Goal: Navigation & Orientation: Find specific page/section

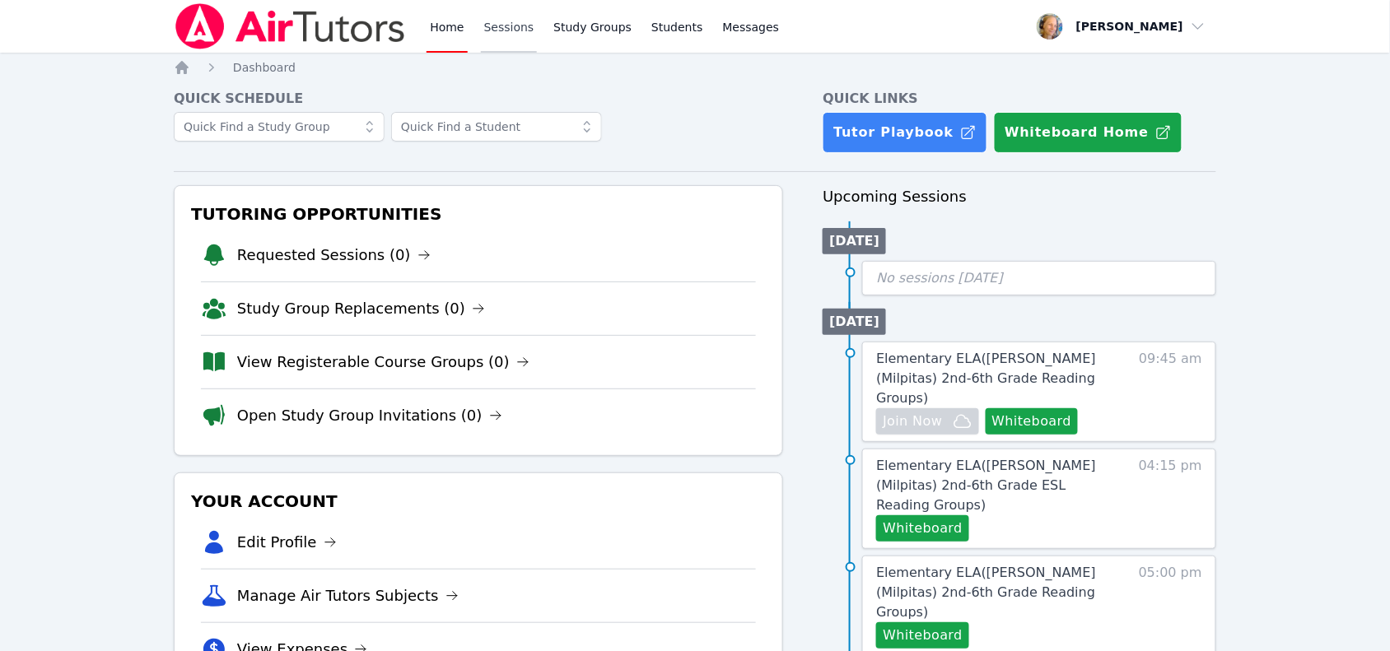
click at [488, 26] on link "Sessions" at bounding box center [509, 26] width 57 height 53
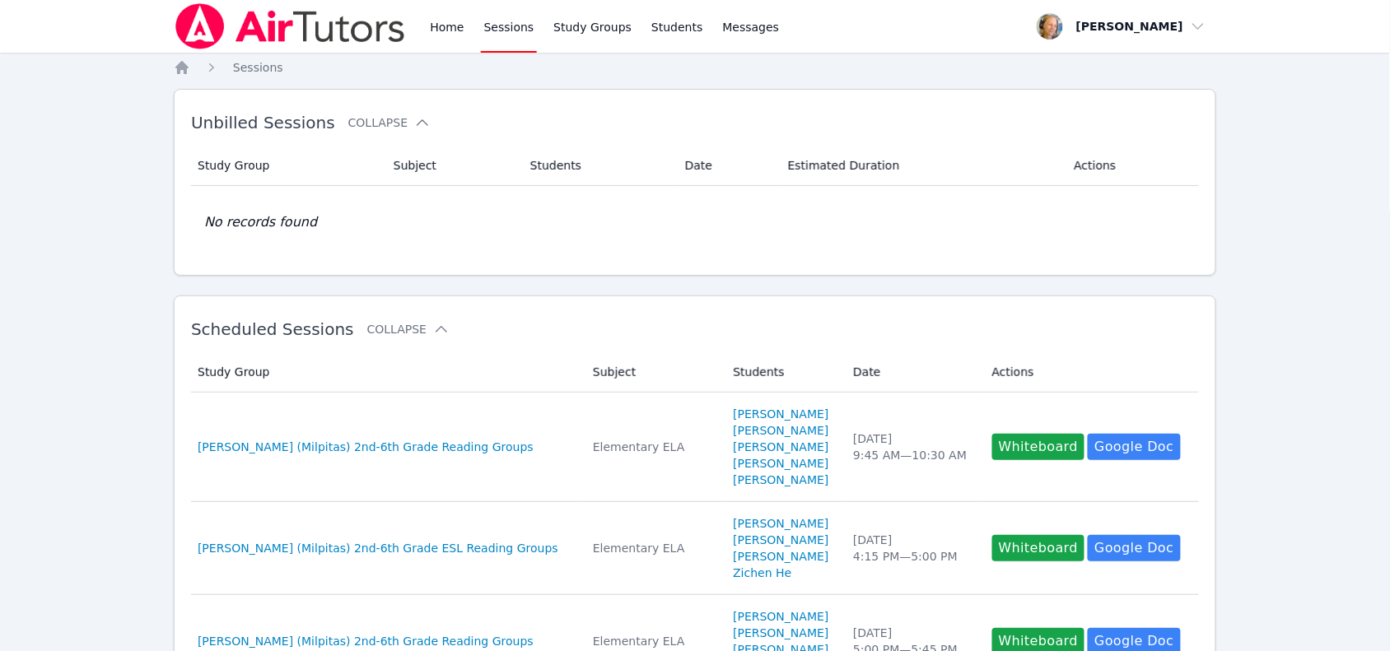
click at [183, 71] on icon "Breadcrumb" at bounding box center [182, 67] width 16 height 16
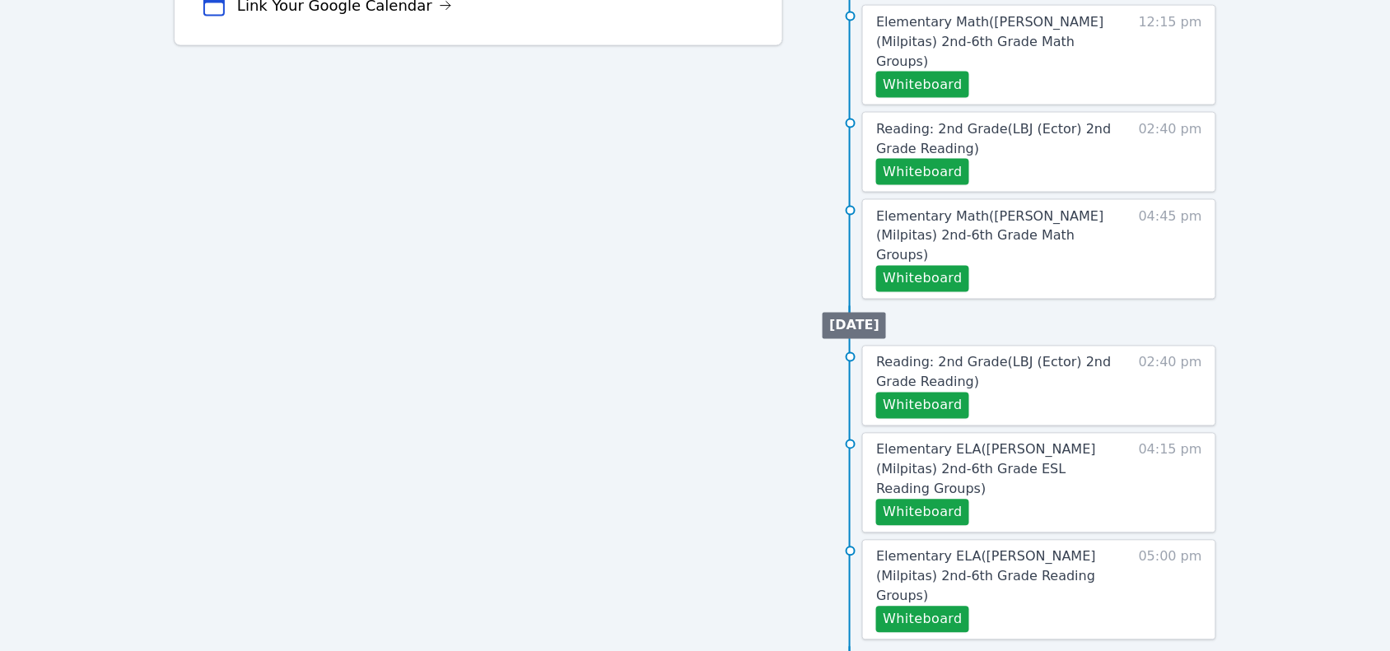
scroll to position [718, 0]
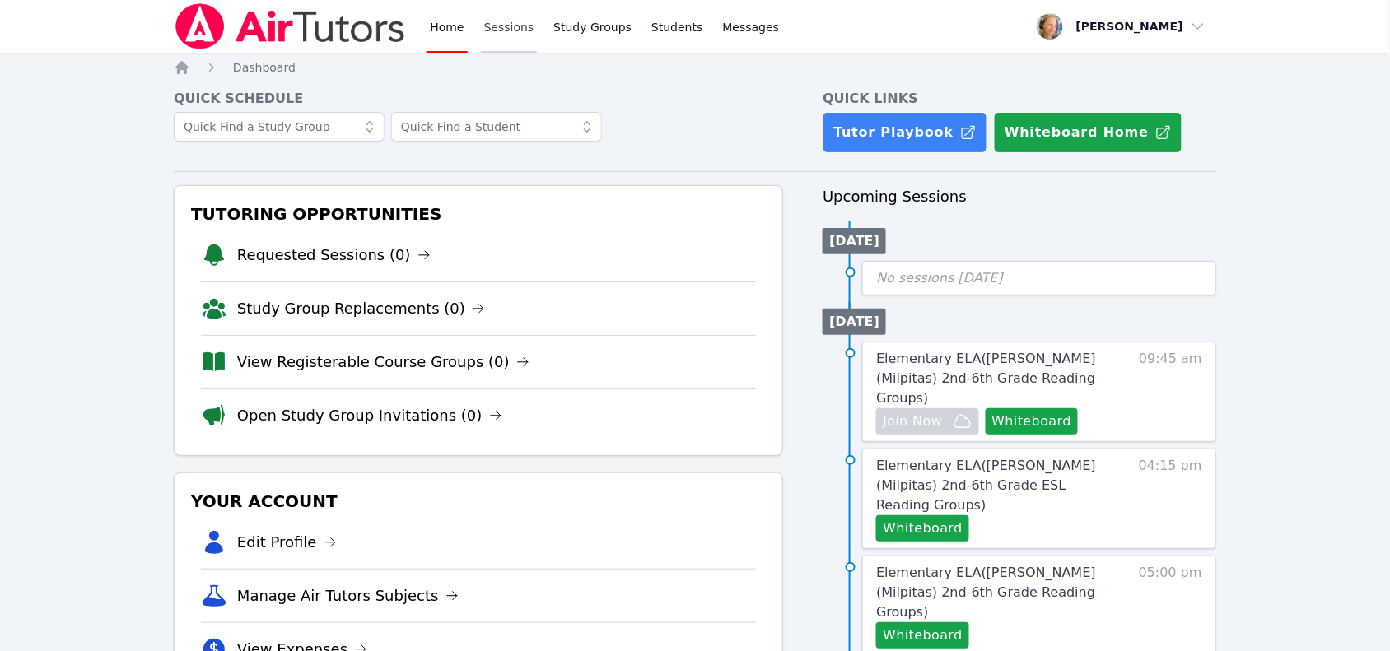
click at [502, 22] on link "Sessions" at bounding box center [509, 26] width 57 height 53
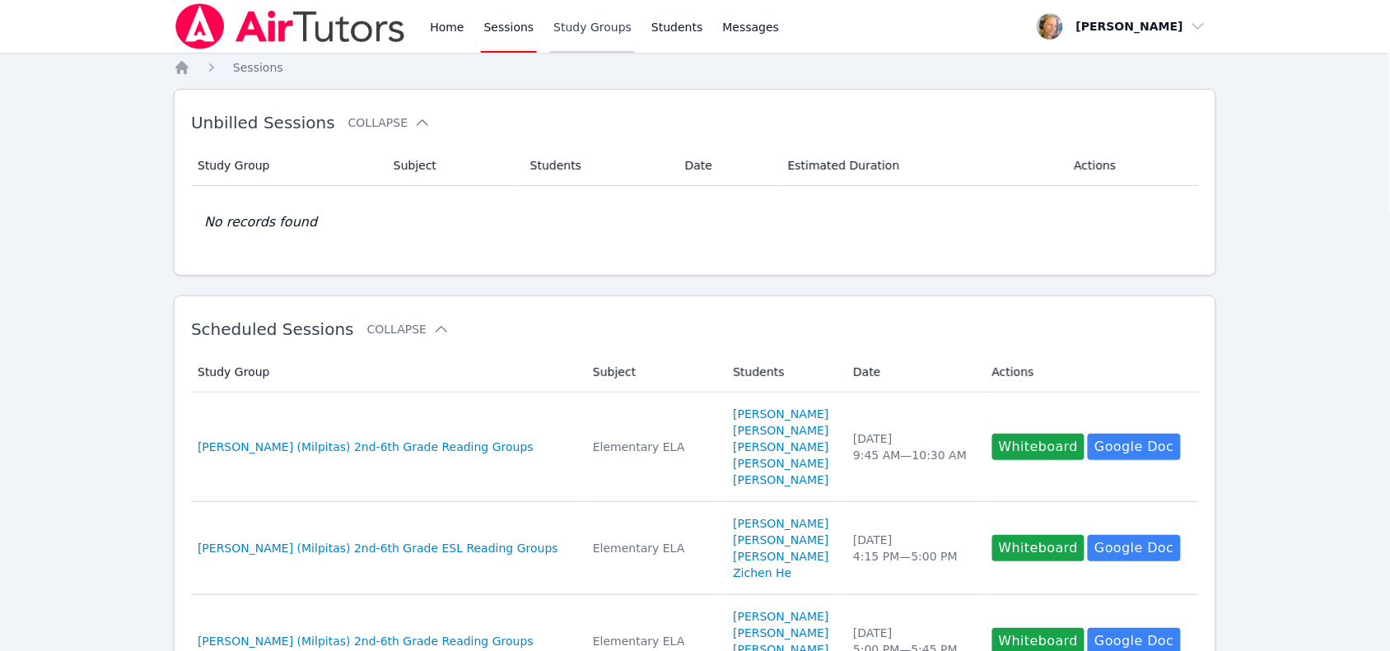
click at [572, 25] on link "Study Groups" at bounding box center [592, 26] width 85 height 53
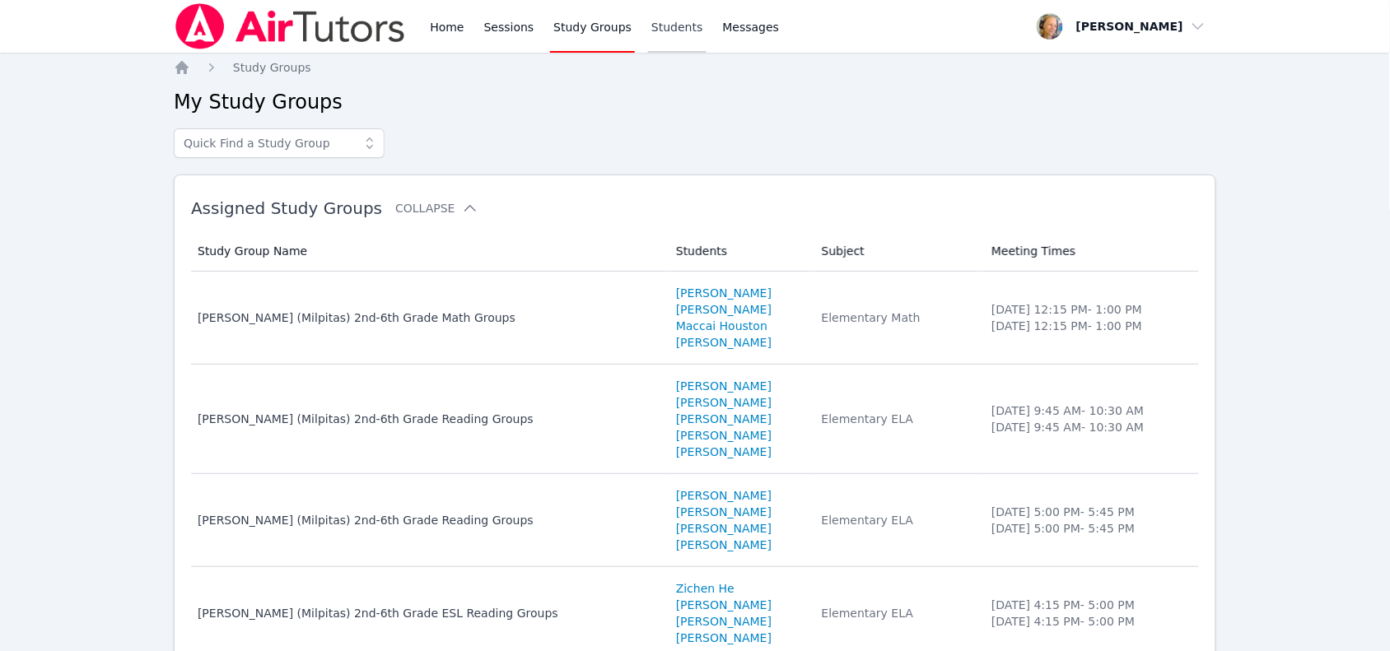
click at [665, 16] on link "Students" at bounding box center [677, 26] width 58 height 53
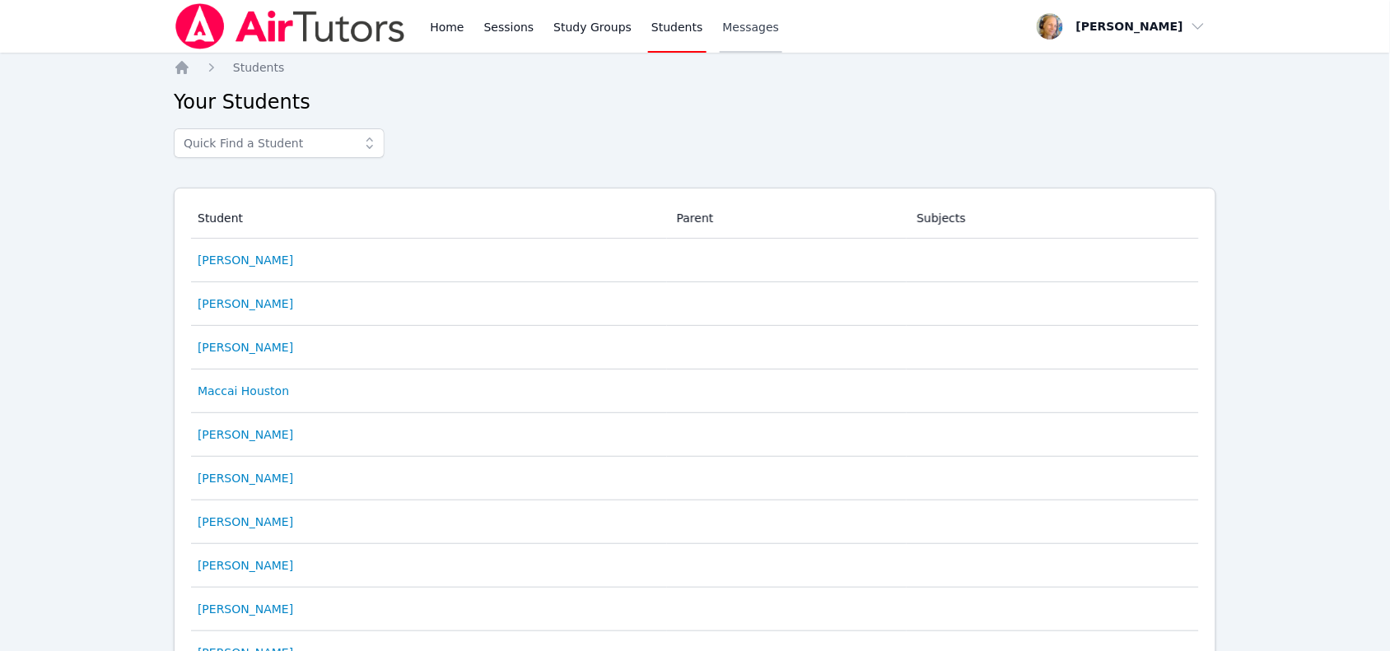
click at [726, 46] on link "Messages" at bounding box center [751, 26] width 63 height 53
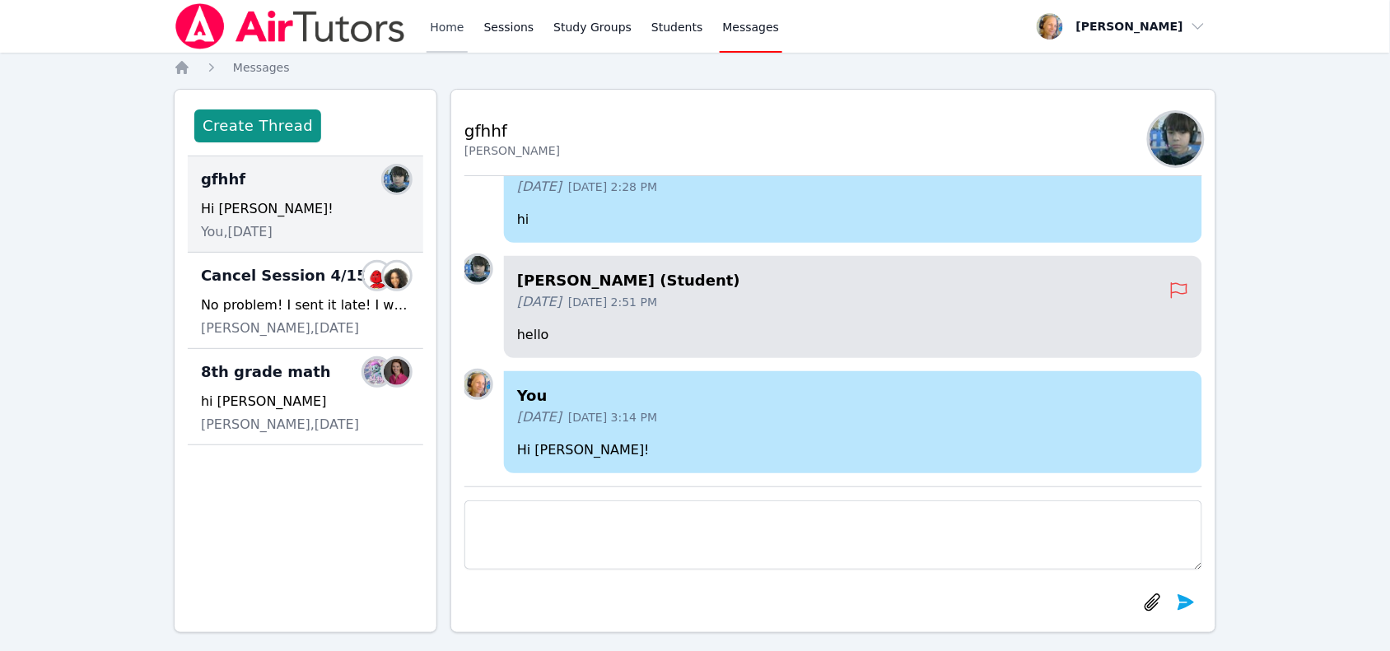
click at [441, 22] on link "Home" at bounding box center [447, 26] width 40 height 53
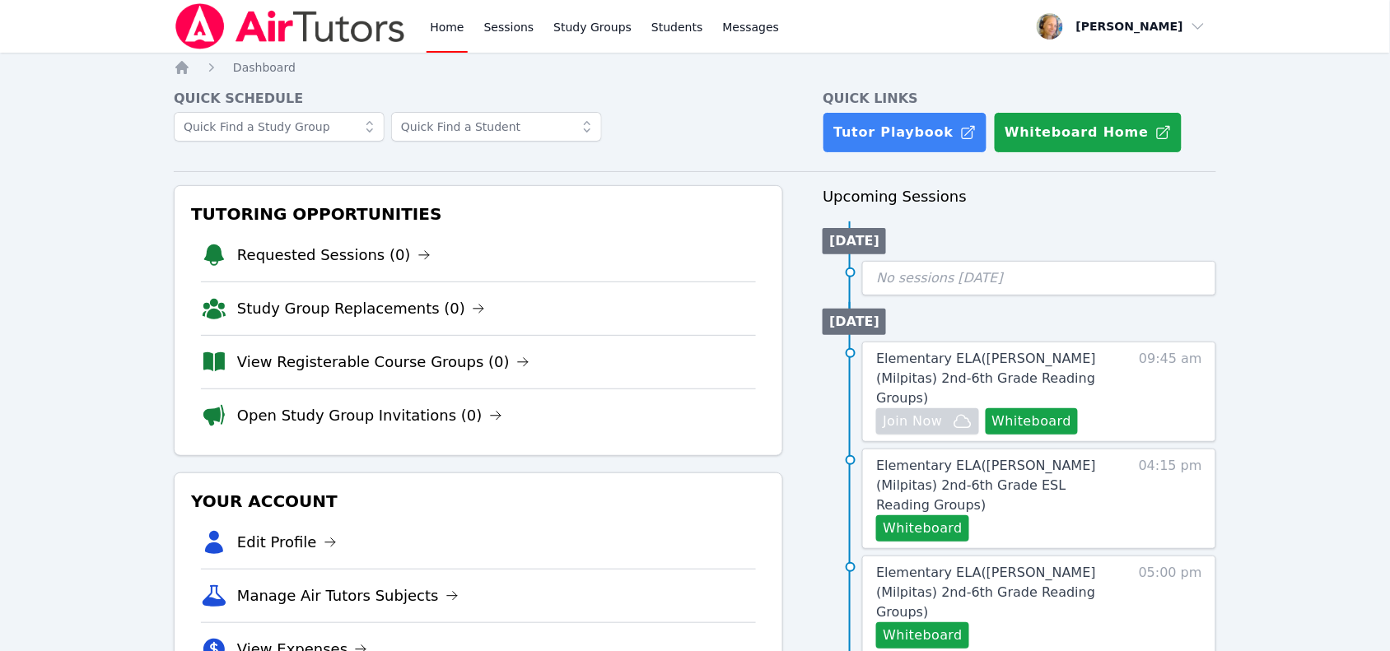
click at [182, 72] on icon "Breadcrumb" at bounding box center [182, 67] width 16 height 16
click at [524, 40] on link "Sessions" at bounding box center [509, 26] width 57 height 53
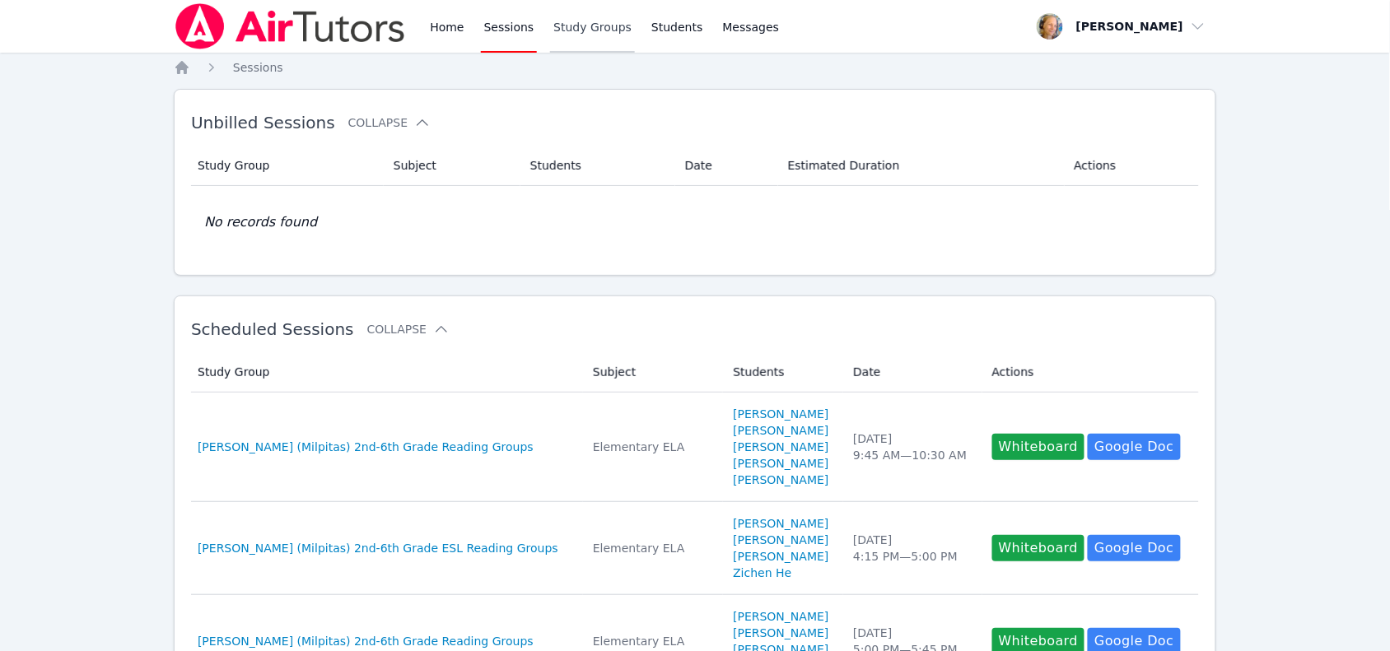
click at [583, 31] on link "Study Groups" at bounding box center [592, 26] width 85 height 53
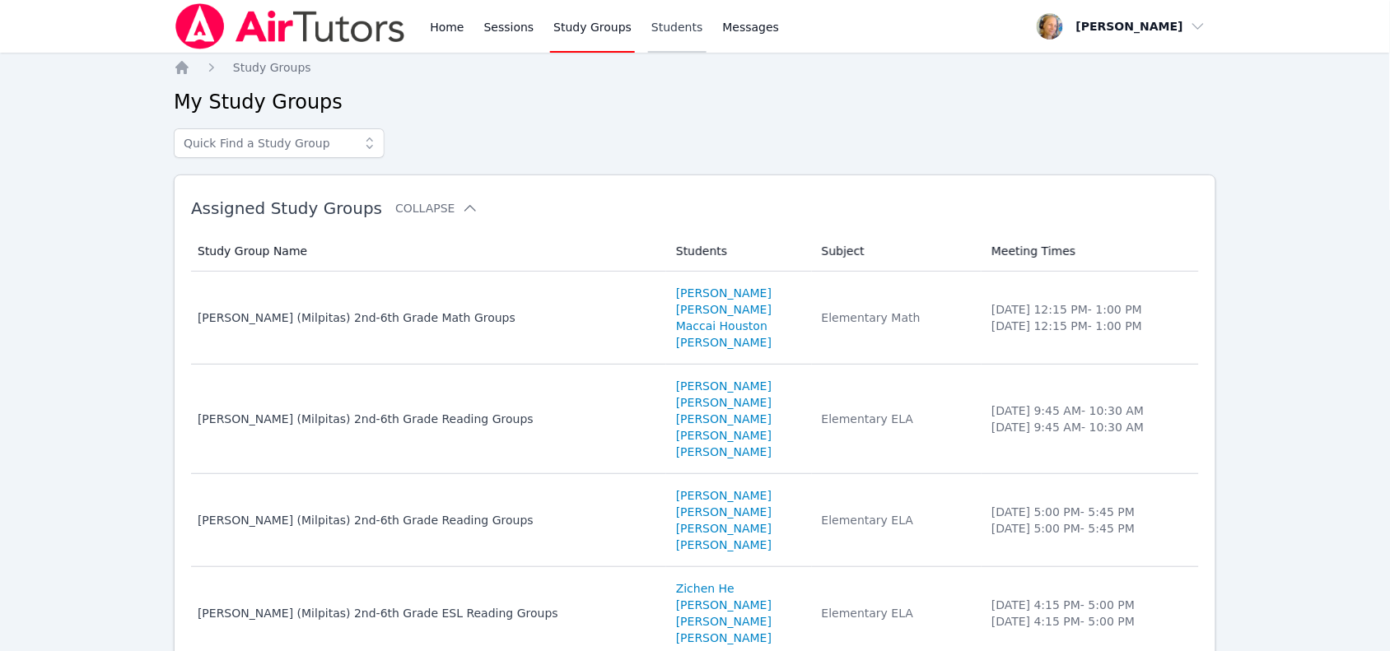
click at [675, 35] on link "Students" at bounding box center [677, 26] width 58 height 53
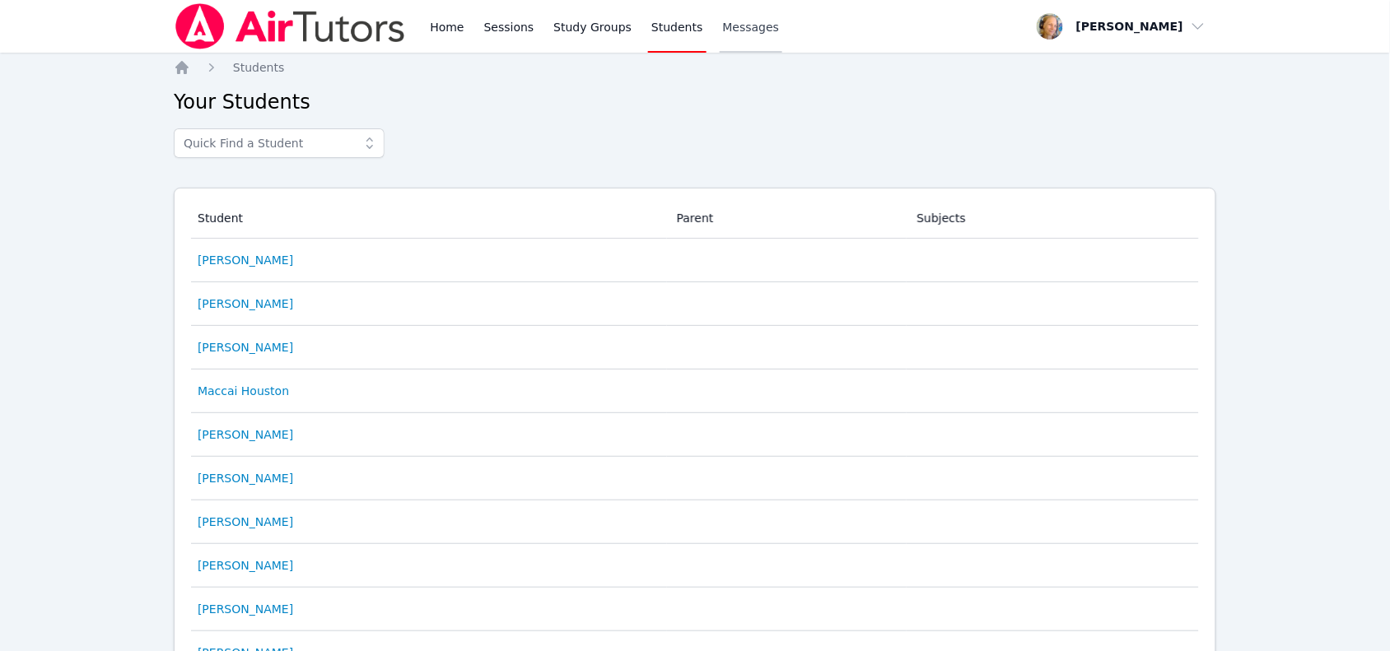
click at [723, 33] on span "Messages" at bounding box center [751, 27] width 57 height 16
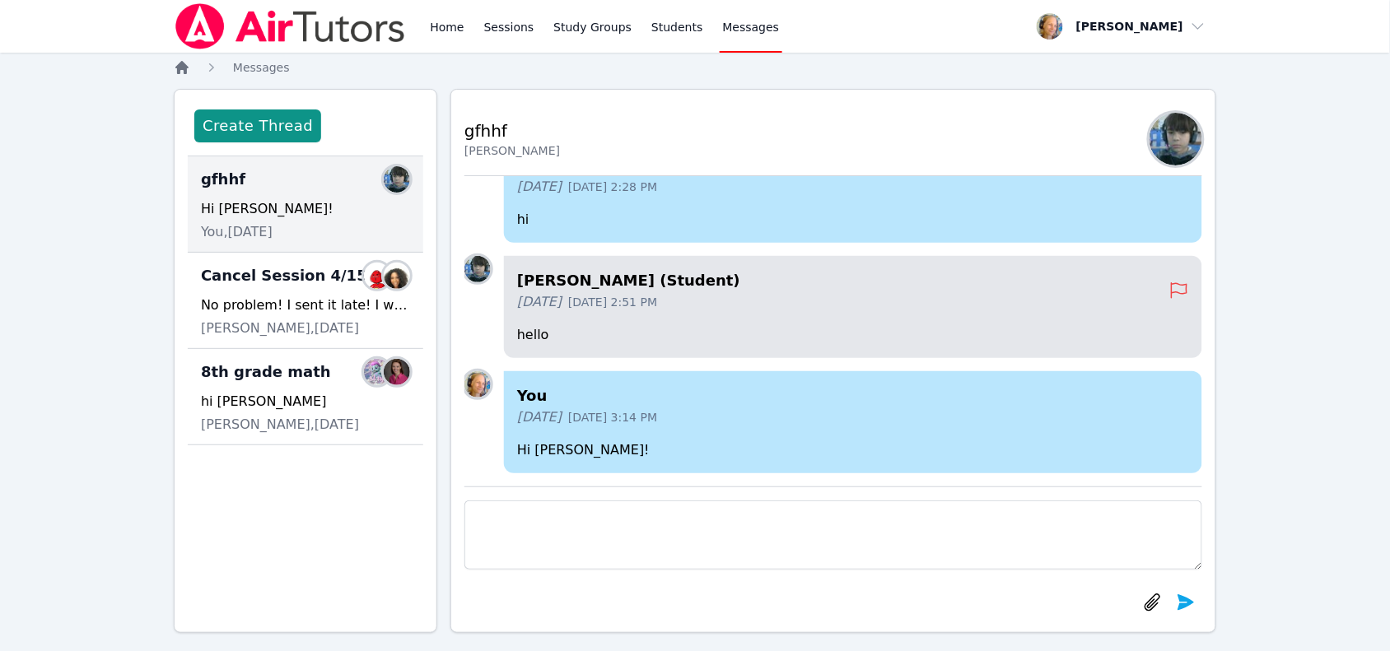
click at [186, 70] on icon "Breadcrumb" at bounding box center [181, 67] width 13 height 13
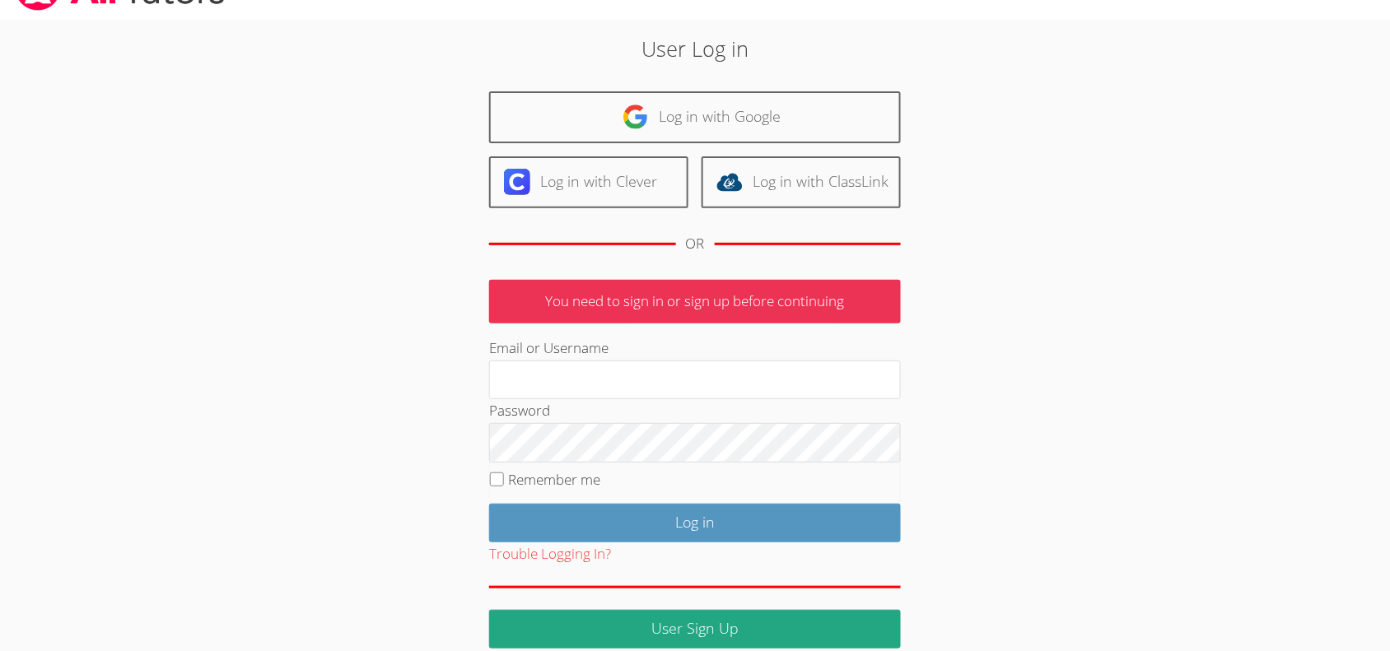
scroll to position [62, 0]
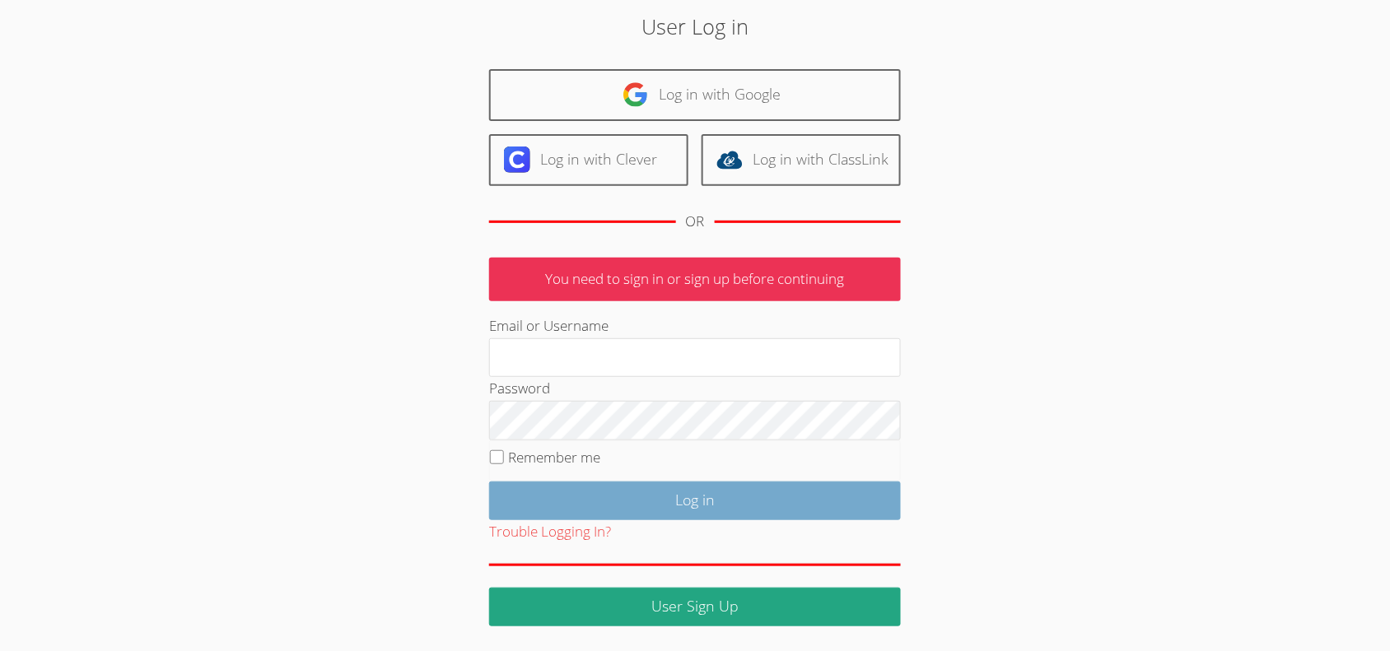
type input "mariesteinberg@live.com"
click at [706, 492] on input "Log in" at bounding box center [695, 501] width 412 height 39
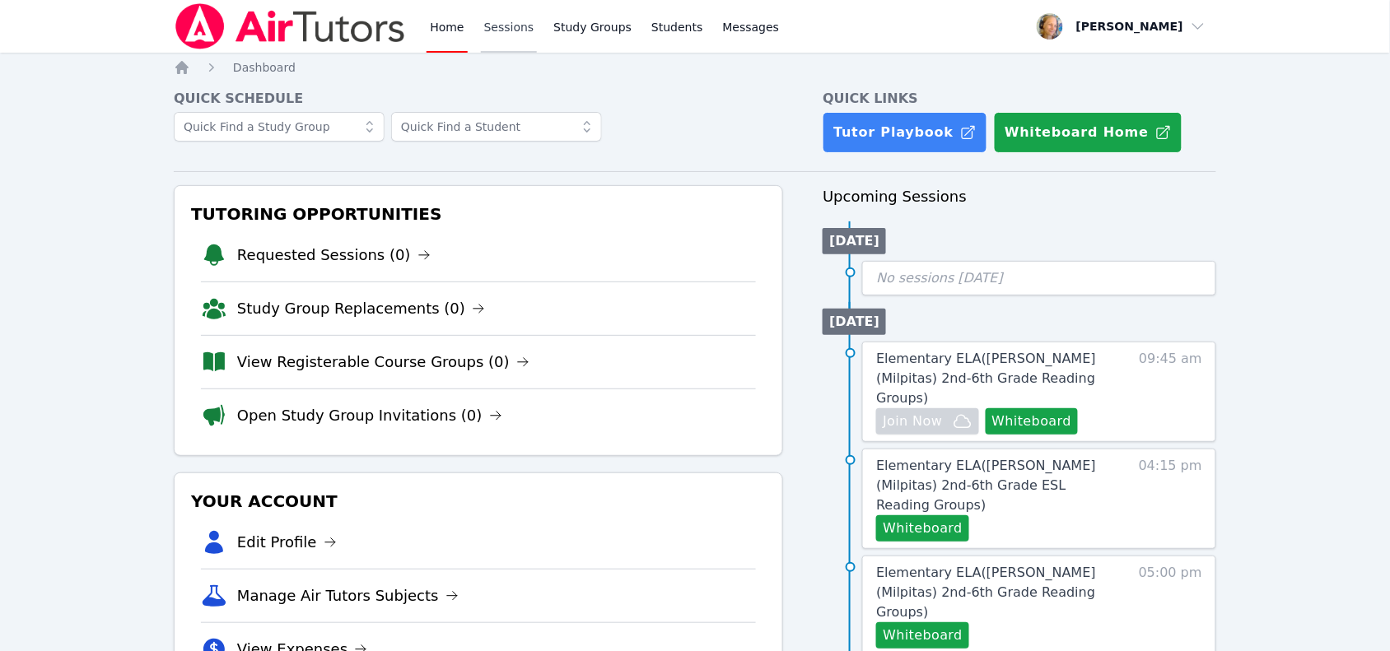
click at [495, 30] on link "Sessions" at bounding box center [509, 26] width 57 height 53
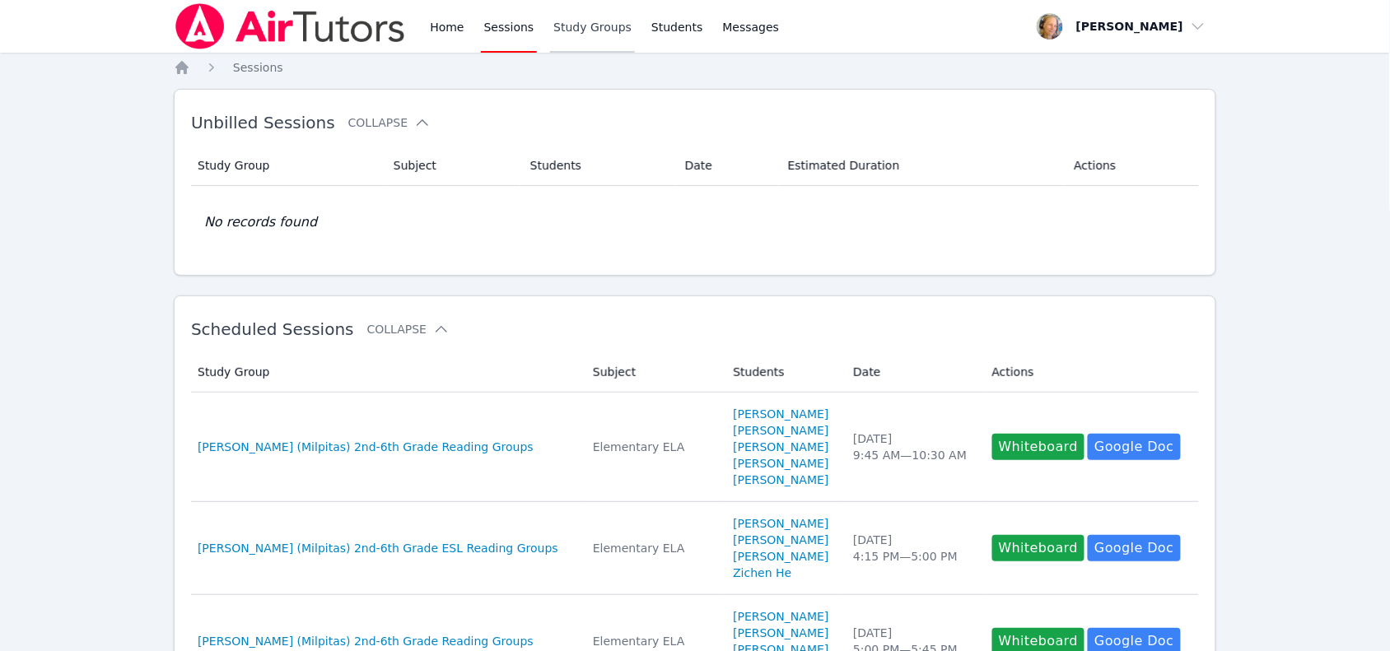
click at [573, 31] on link "Study Groups" at bounding box center [592, 26] width 85 height 53
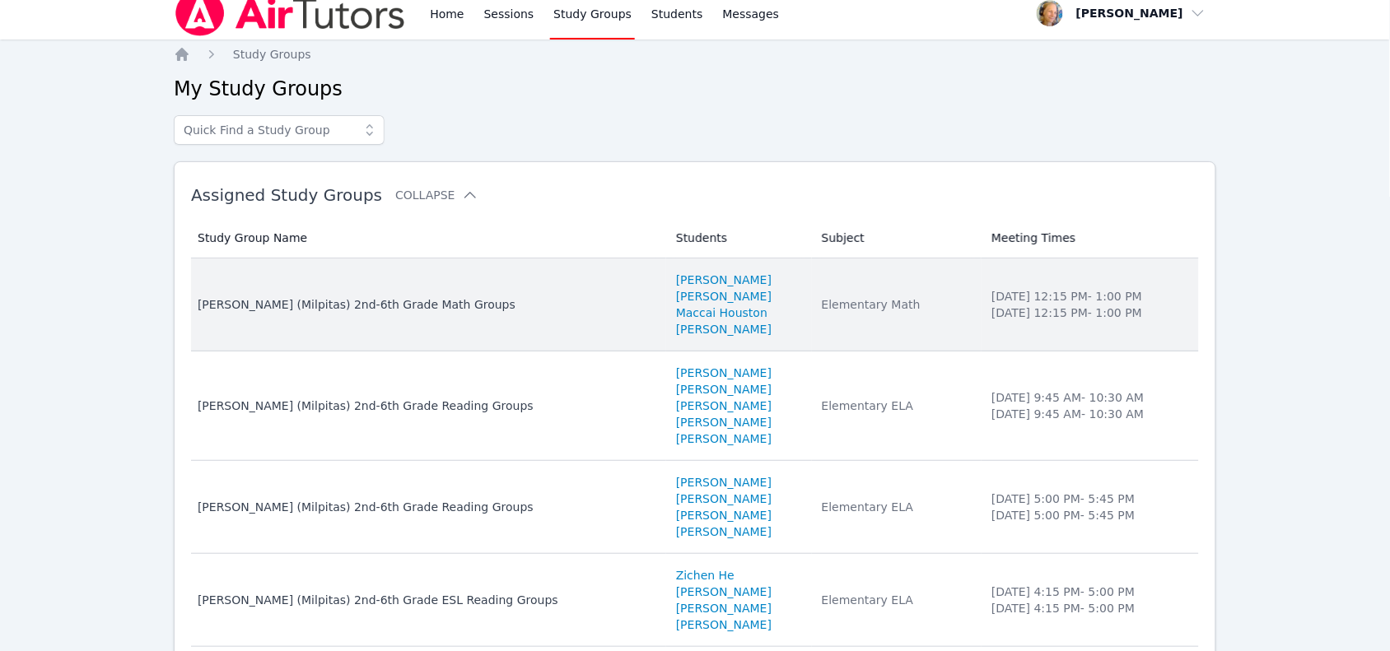
scroll to position [103, 0]
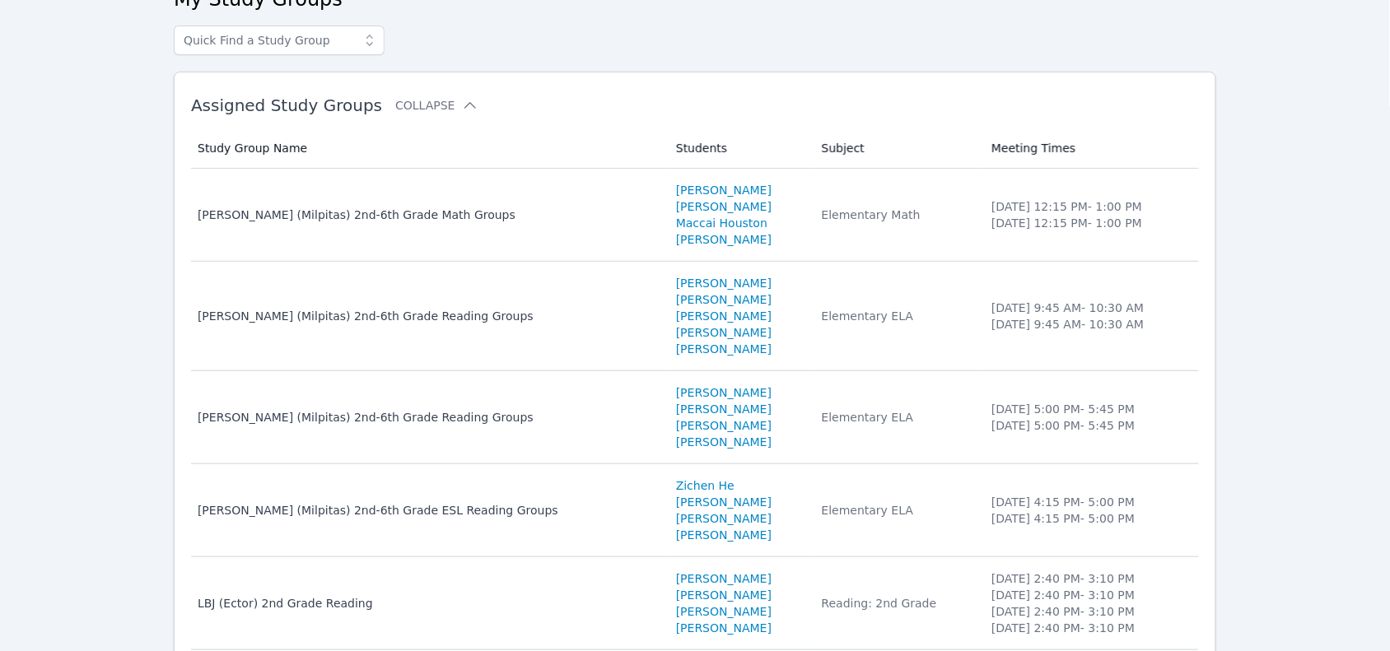
click at [856, 228] on td "Subject Elementary Math" at bounding box center [897, 215] width 170 height 93
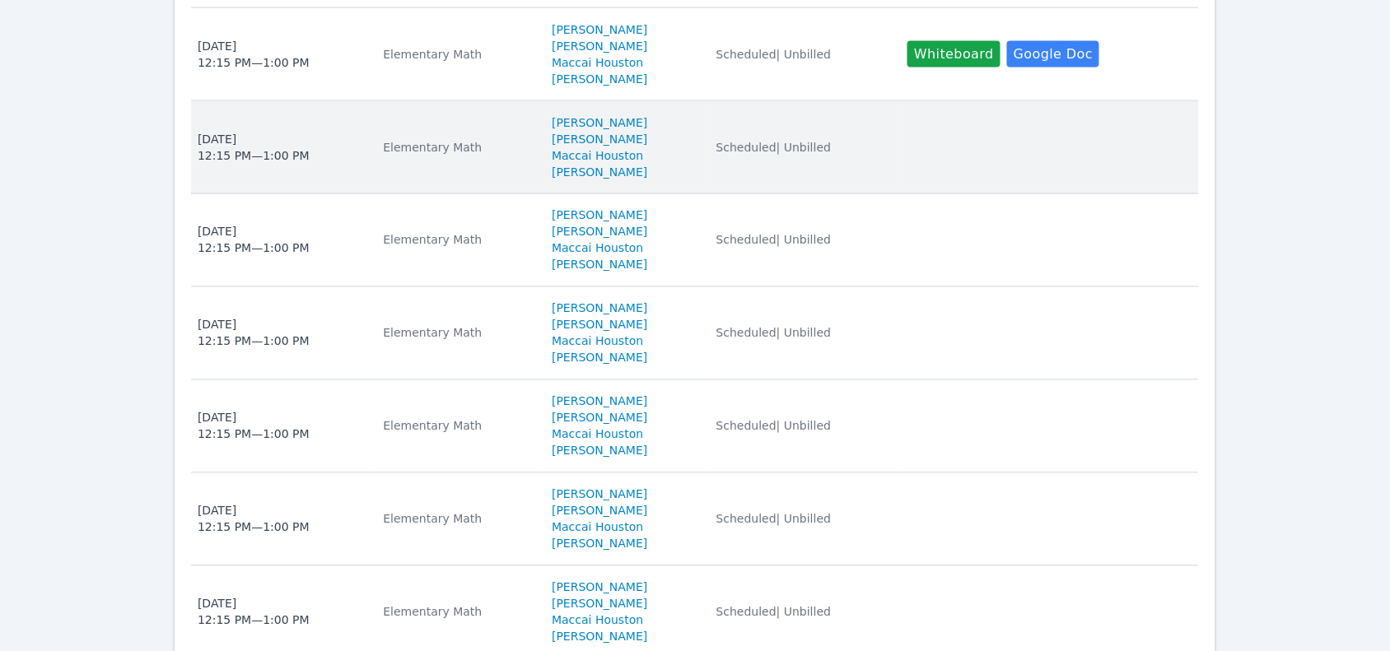
scroll to position [926, 0]
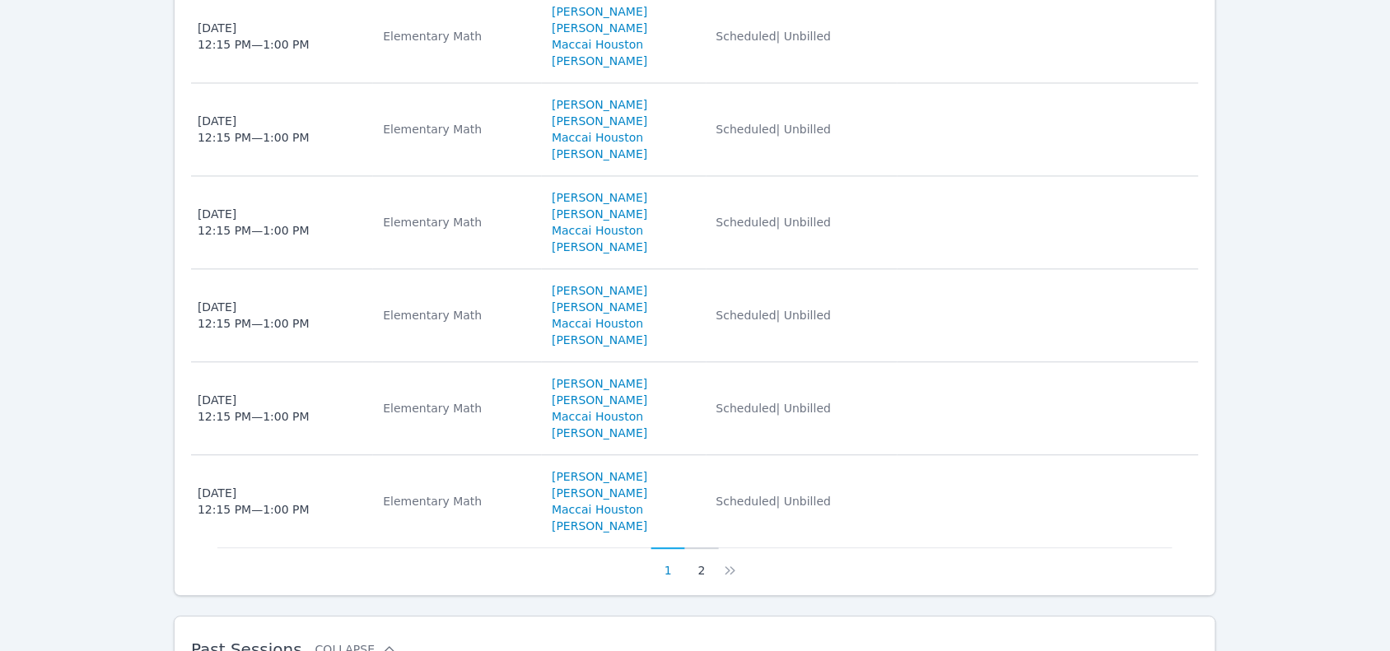
click at [700, 578] on button "2" at bounding box center [702, 563] width 34 height 31
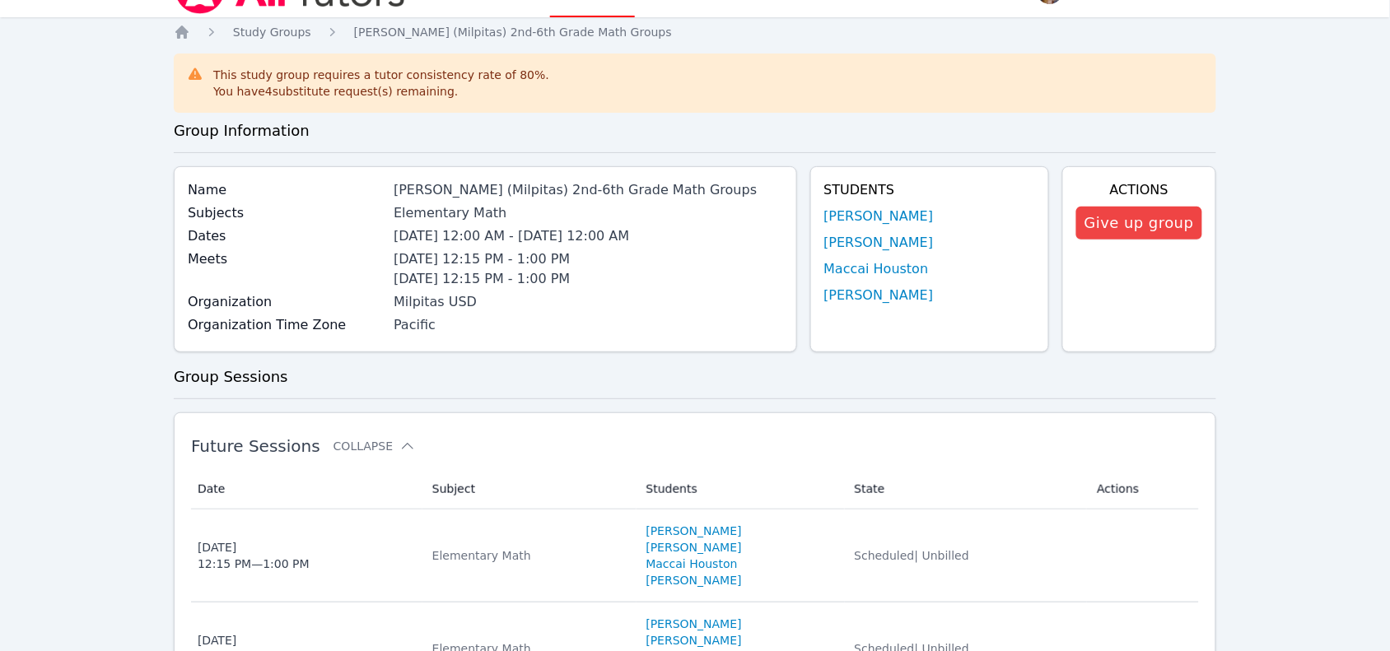
scroll to position [0, 0]
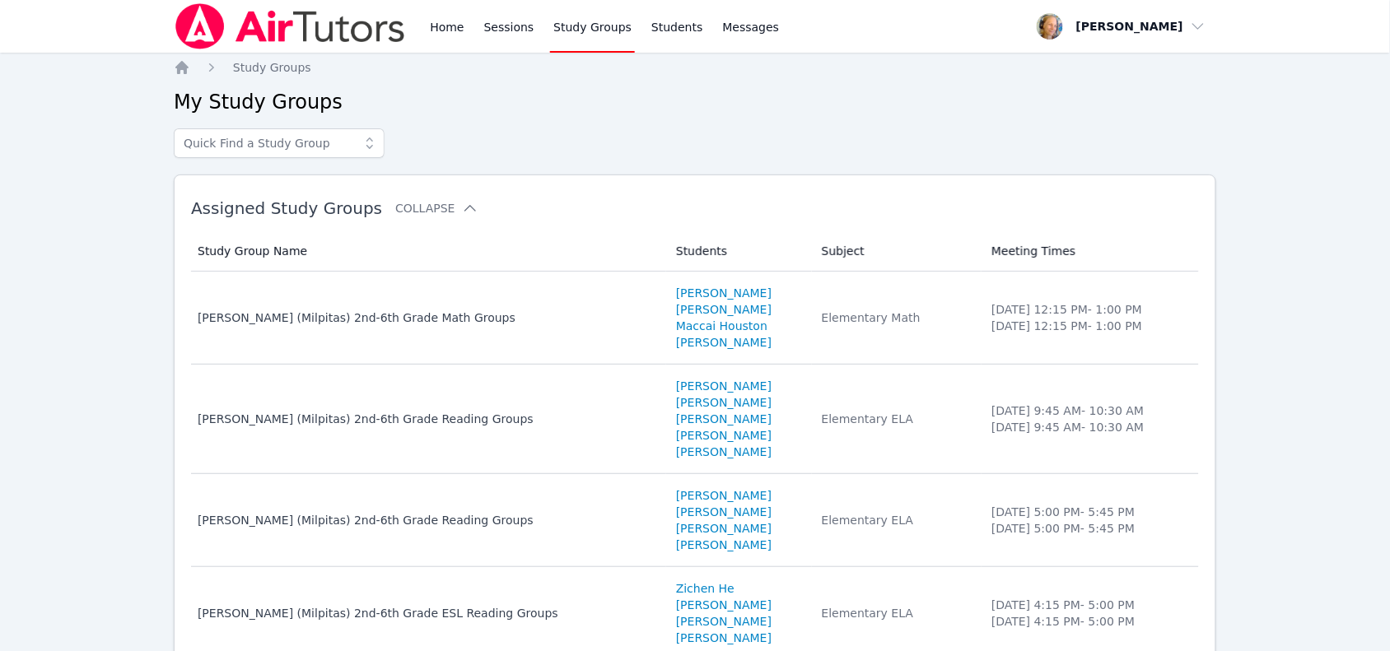
scroll to position [103, 0]
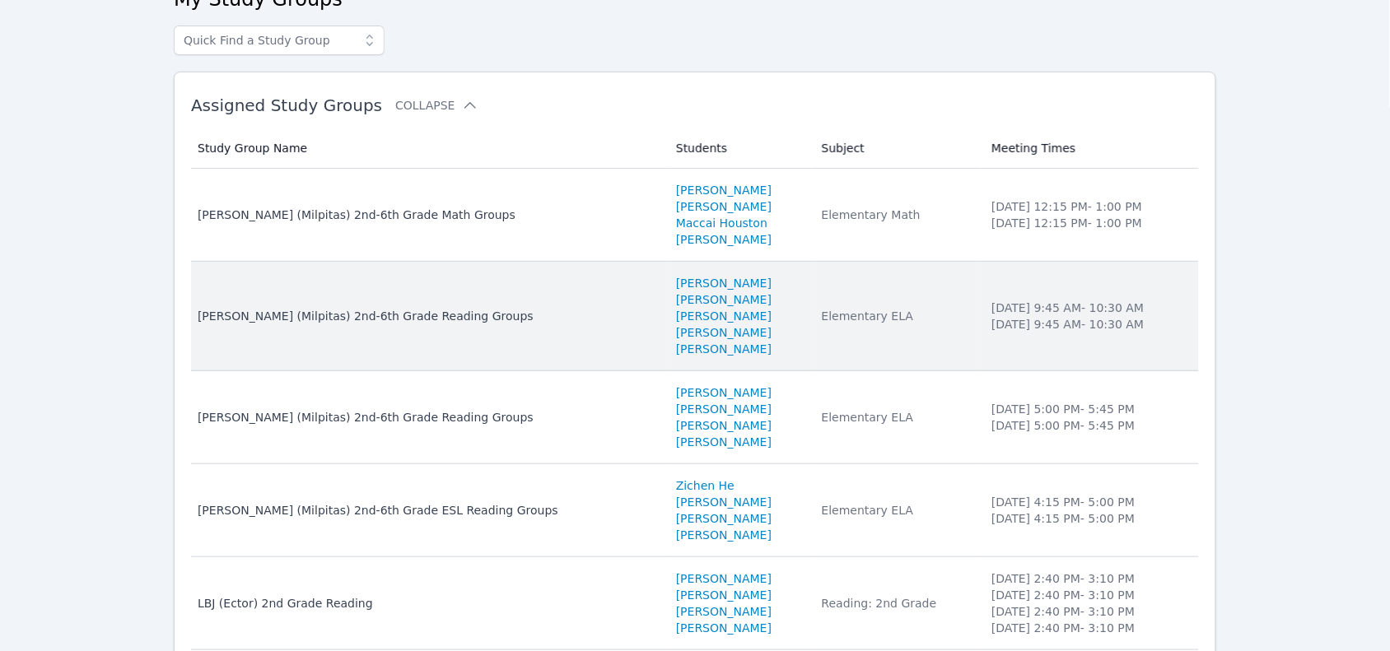
click at [1121, 330] on li "Friday 9:45 AM - 10:30 AM" at bounding box center [1091, 324] width 198 height 16
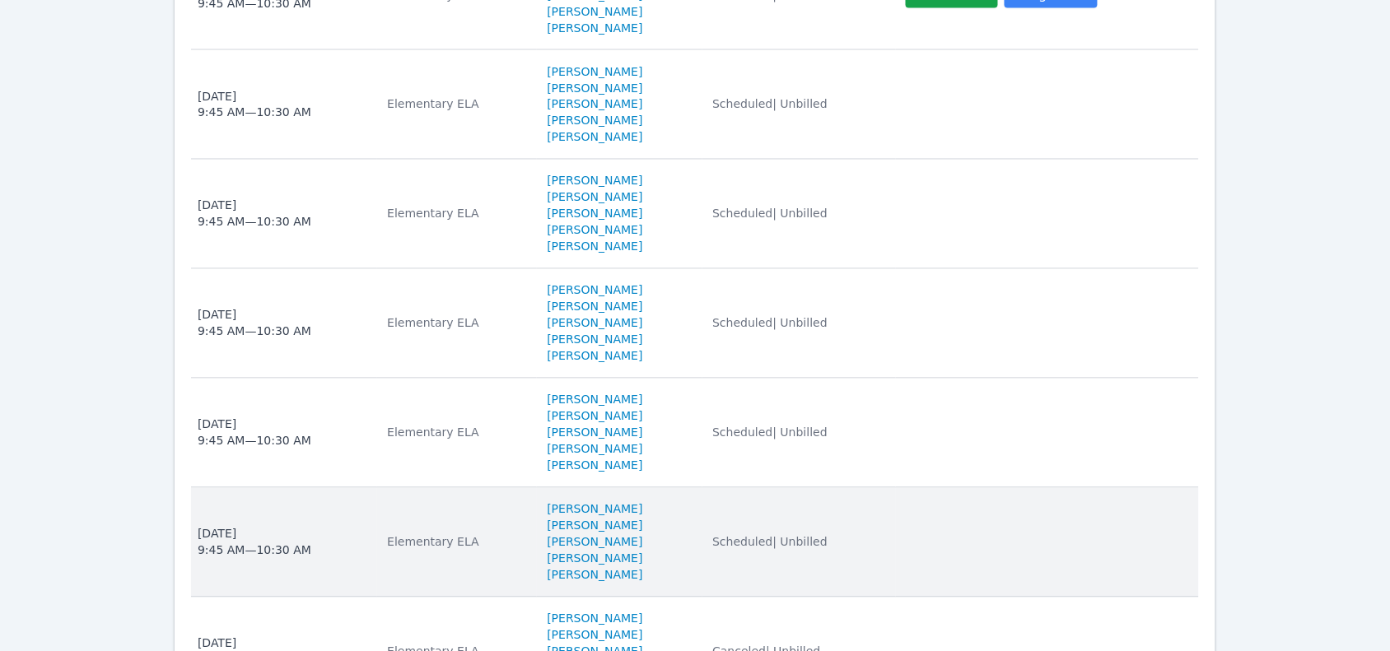
scroll to position [1338, 0]
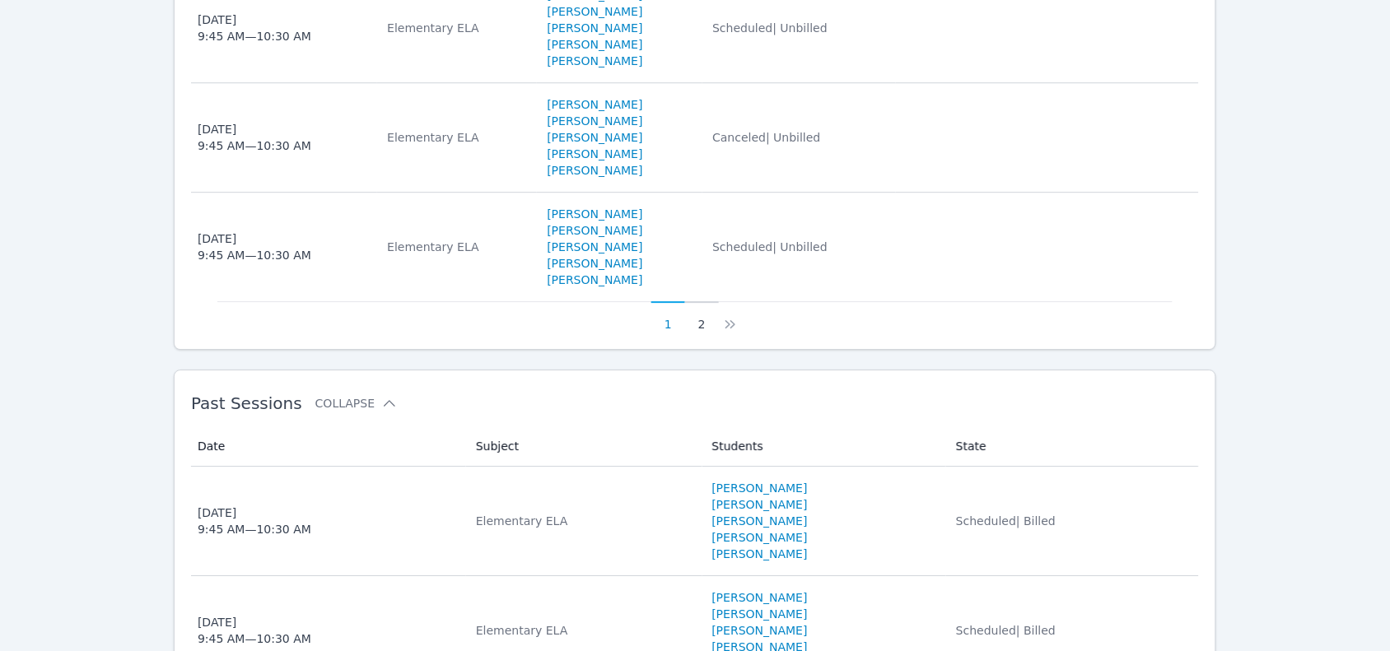
click at [706, 330] on button "2" at bounding box center [702, 316] width 34 height 31
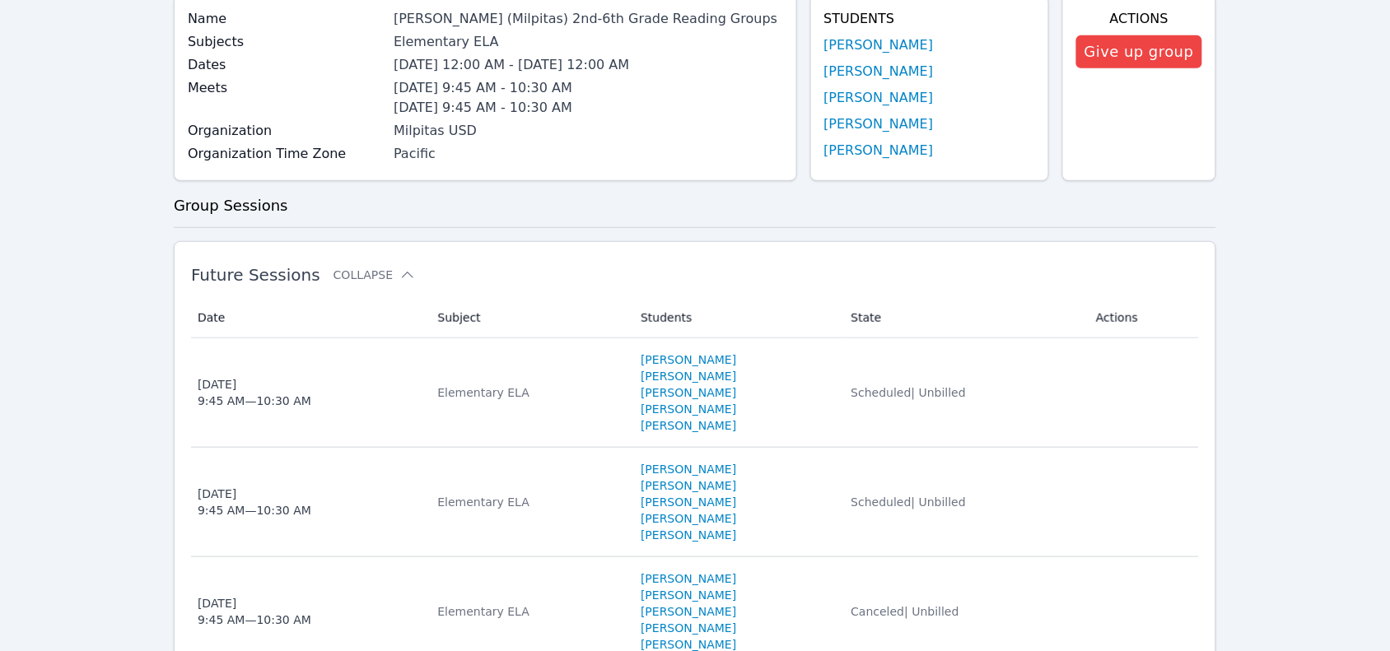
scroll to position [206, 0]
